Goal: Task Accomplishment & Management: Use online tool/utility

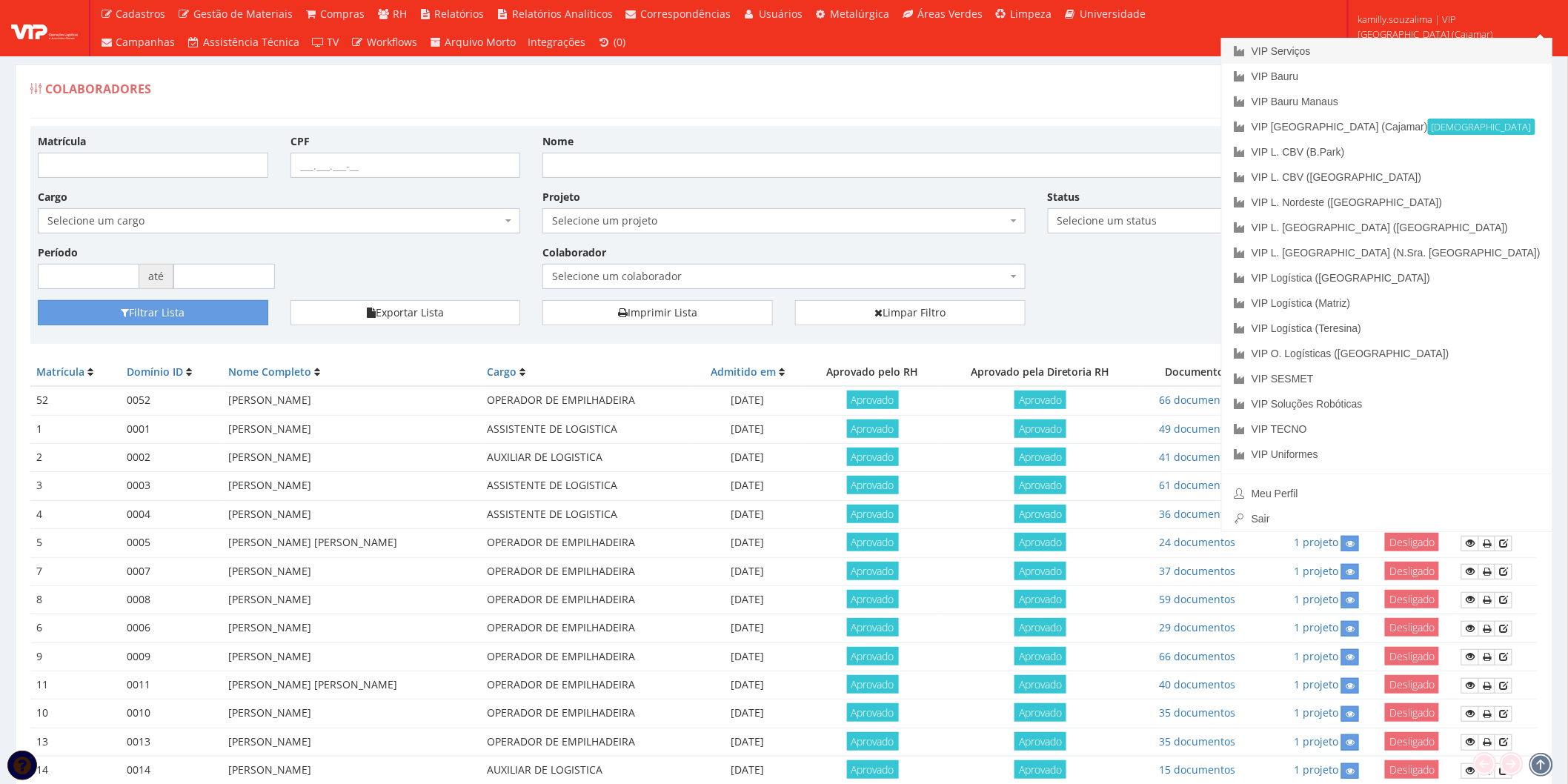
click at [1442, 50] on link "VIP Serviços" at bounding box center [1387, 51] width 330 height 25
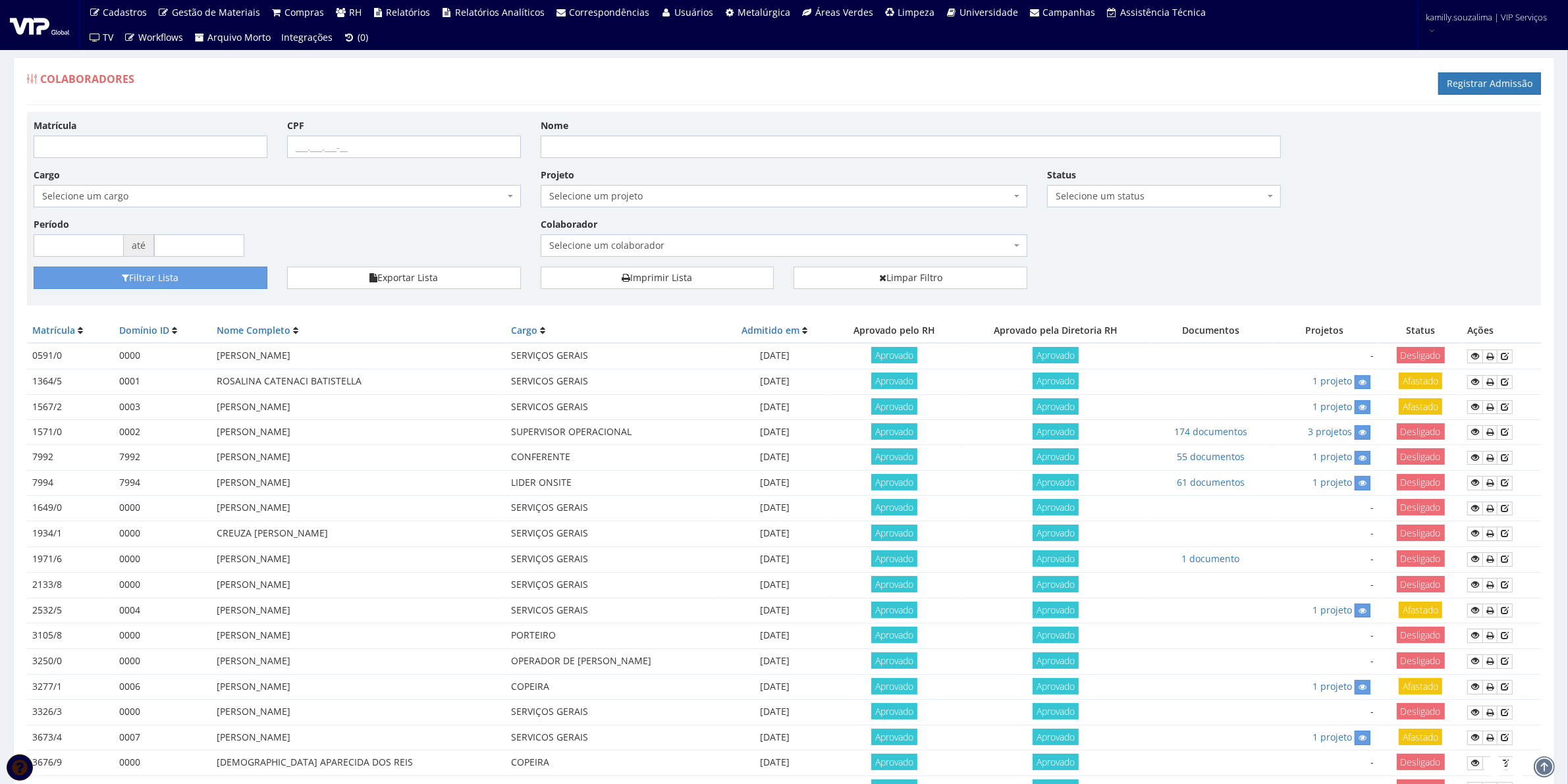
click at [845, 246] on span "Selecione um colaborador" at bounding box center [780, 246] width 462 height 13
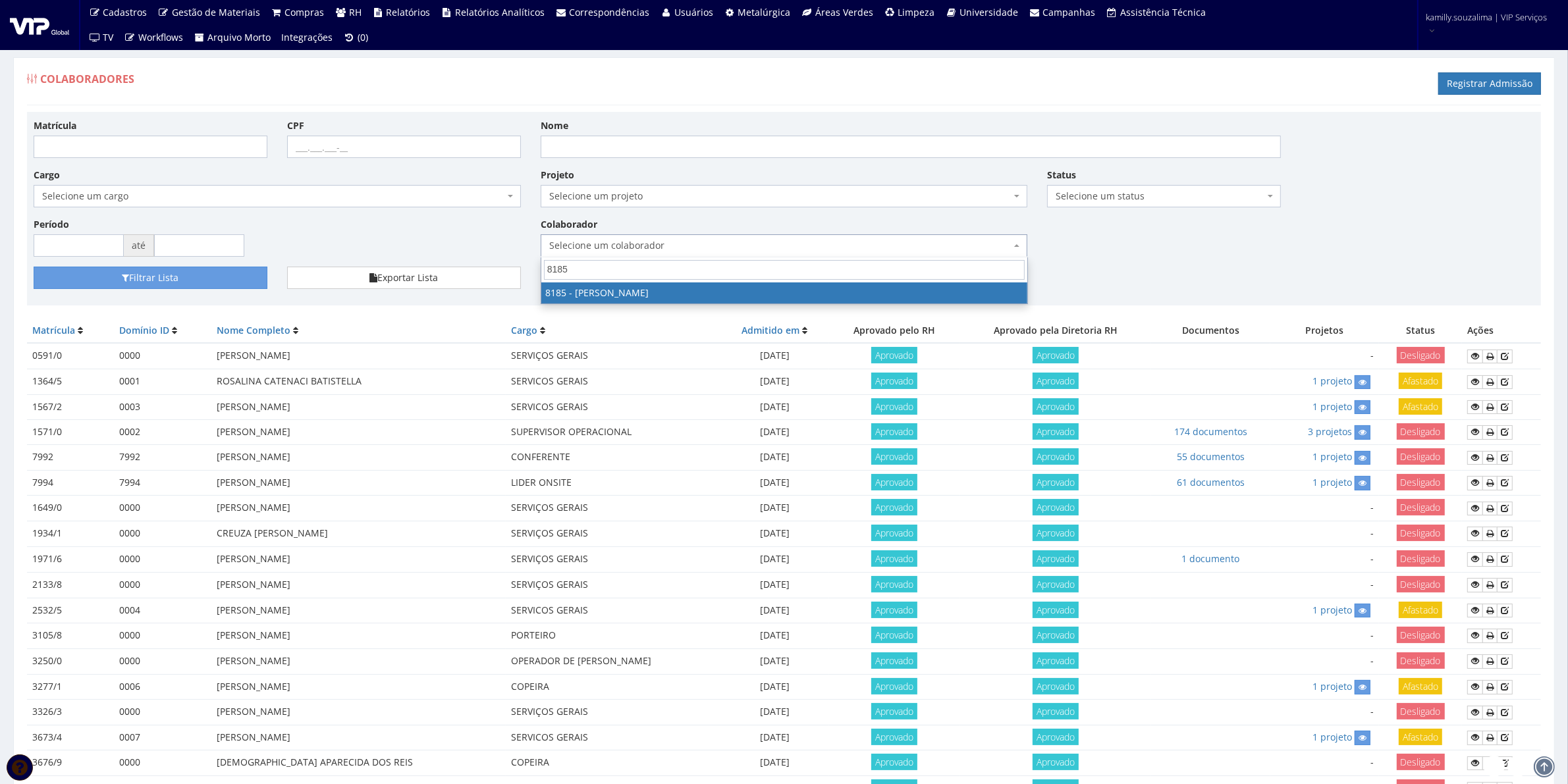
type input "8185"
select select "4096"
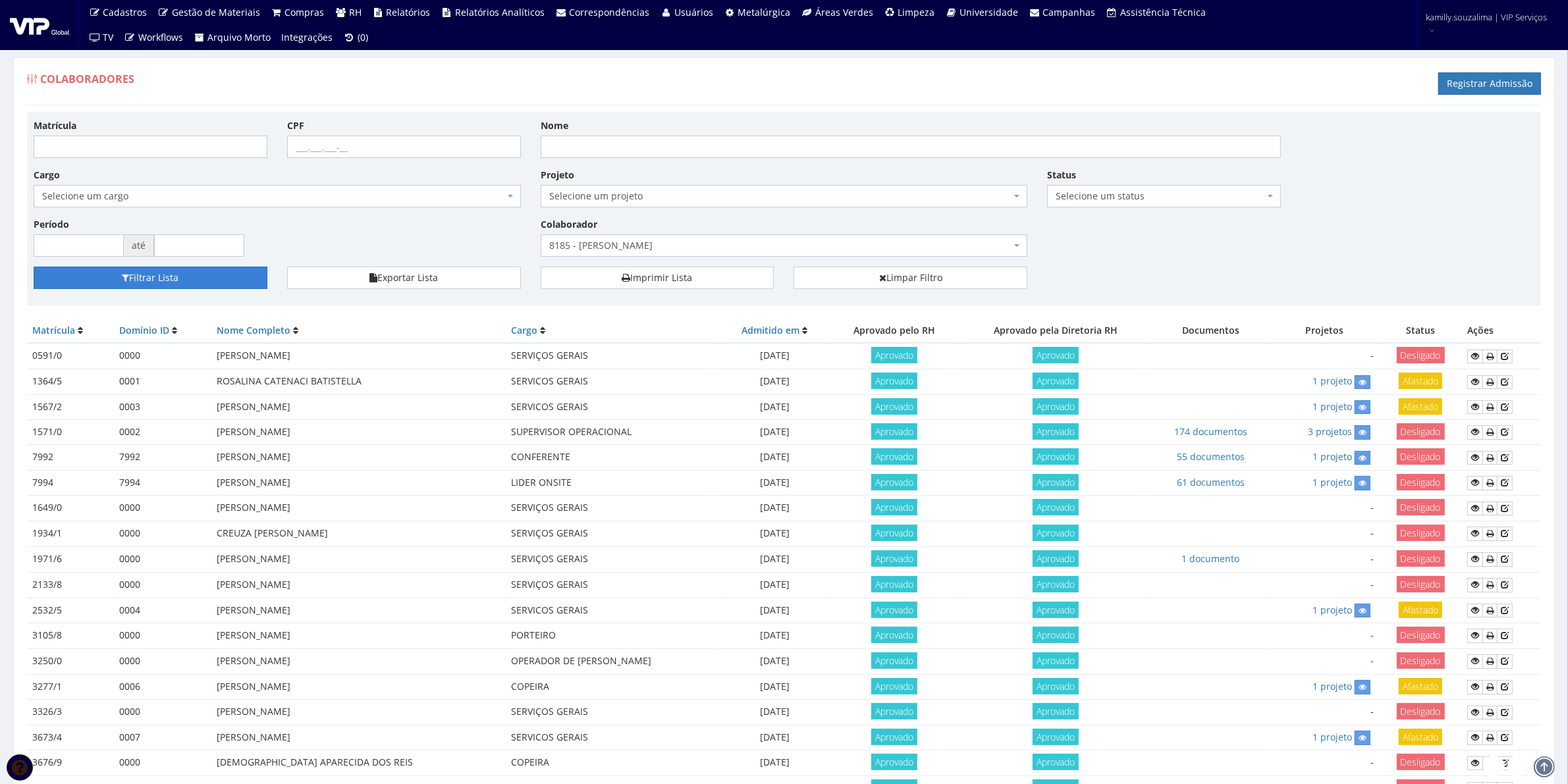
click at [140, 273] on button "Filtrar Lista" at bounding box center [150, 277] width 234 height 22
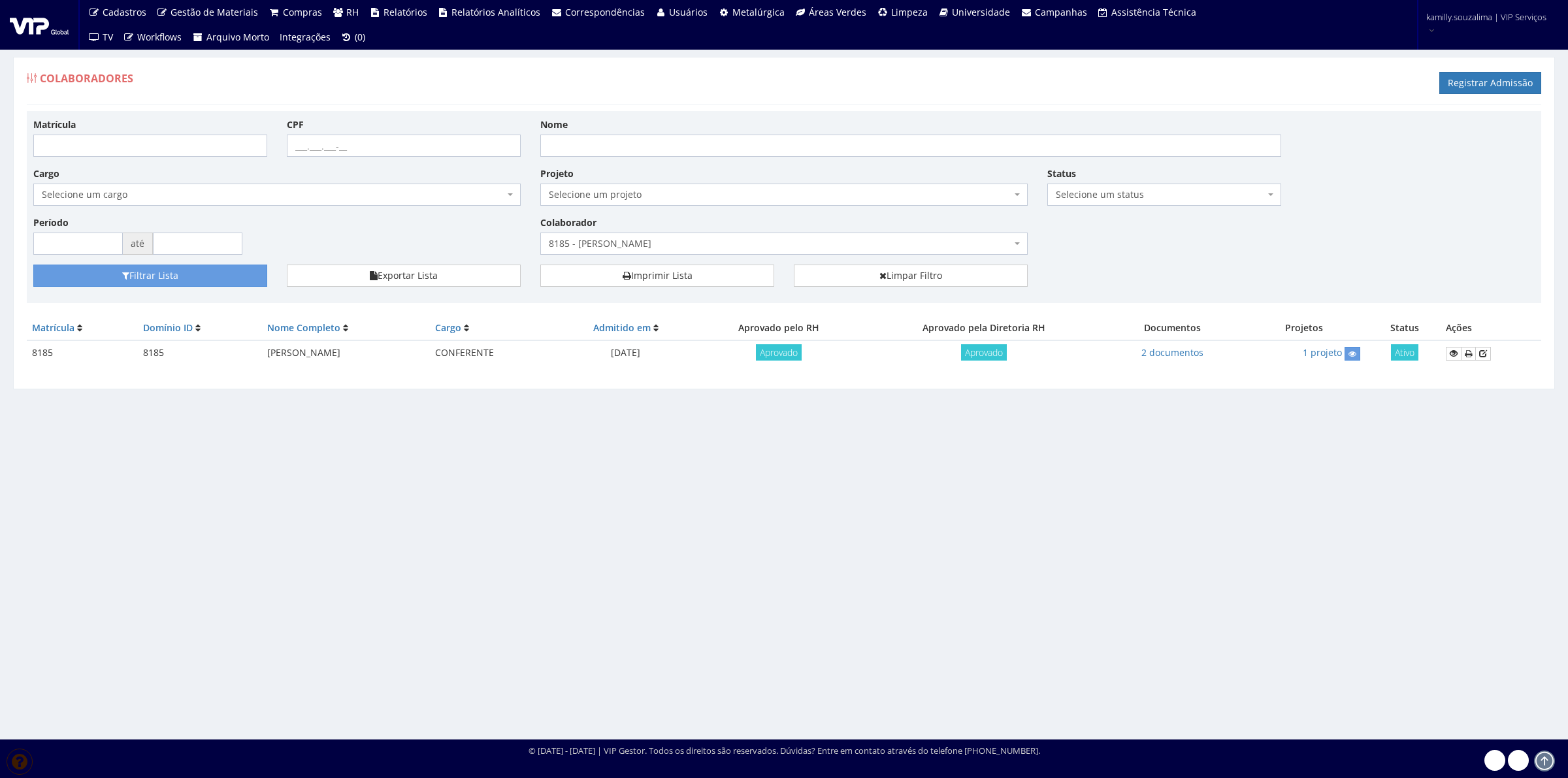
click at [1154, 354] on td "2 documentos" at bounding box center [1172, 353] width 132 height 26
click at [1203, 354] on link "2 documentos" at bounding box center [1172, 352] width 62 height 12
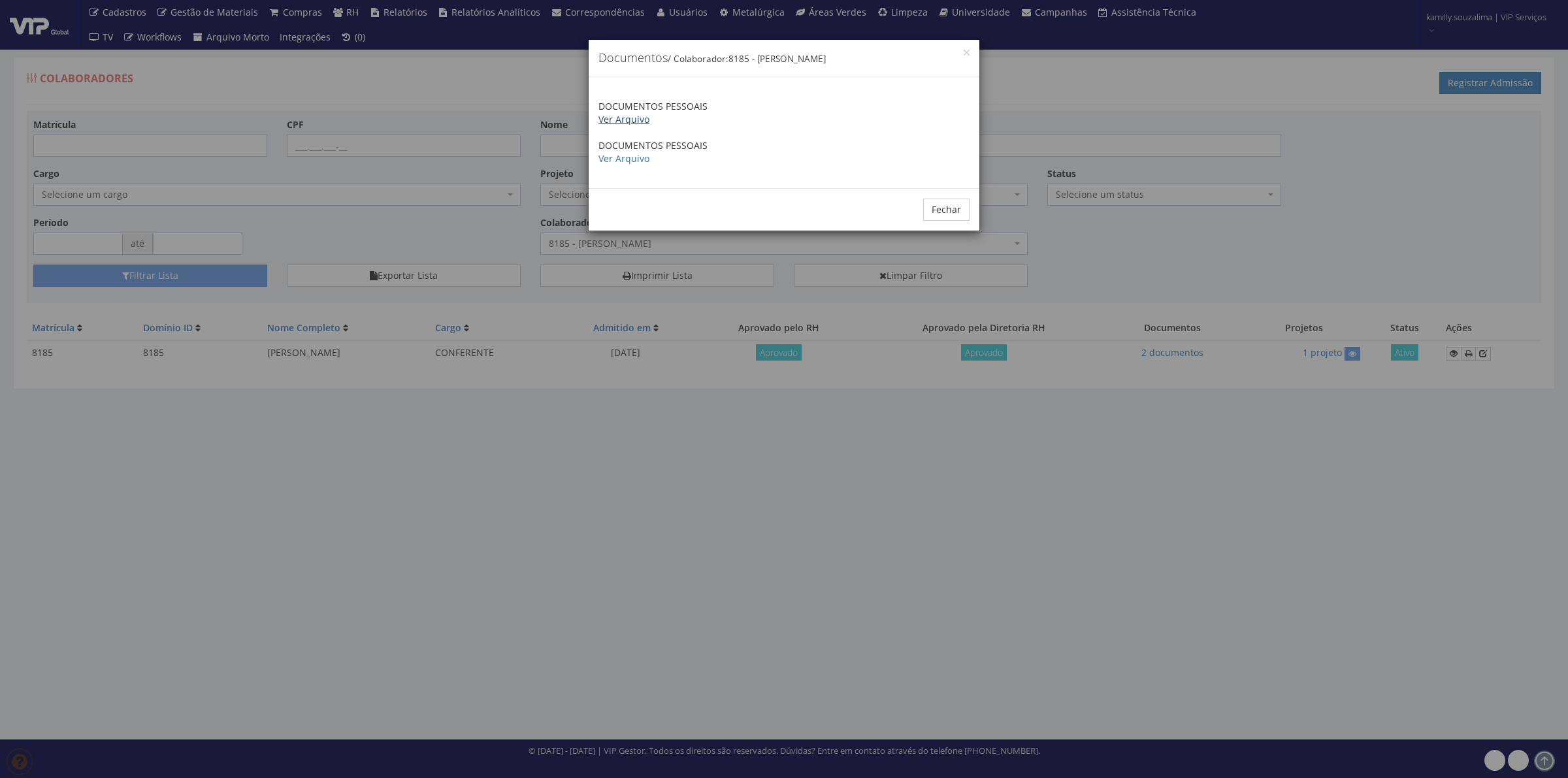
click at [622, 124] on link "Ver Arquivo" at bounding box center [624, 119] width 51 height 12
click at [622, 161] on link "Ver Arquivo" at bounding box center [624, 158] width 51 height 12
